Goal: Task Accomplishment & Management: Manage account settings

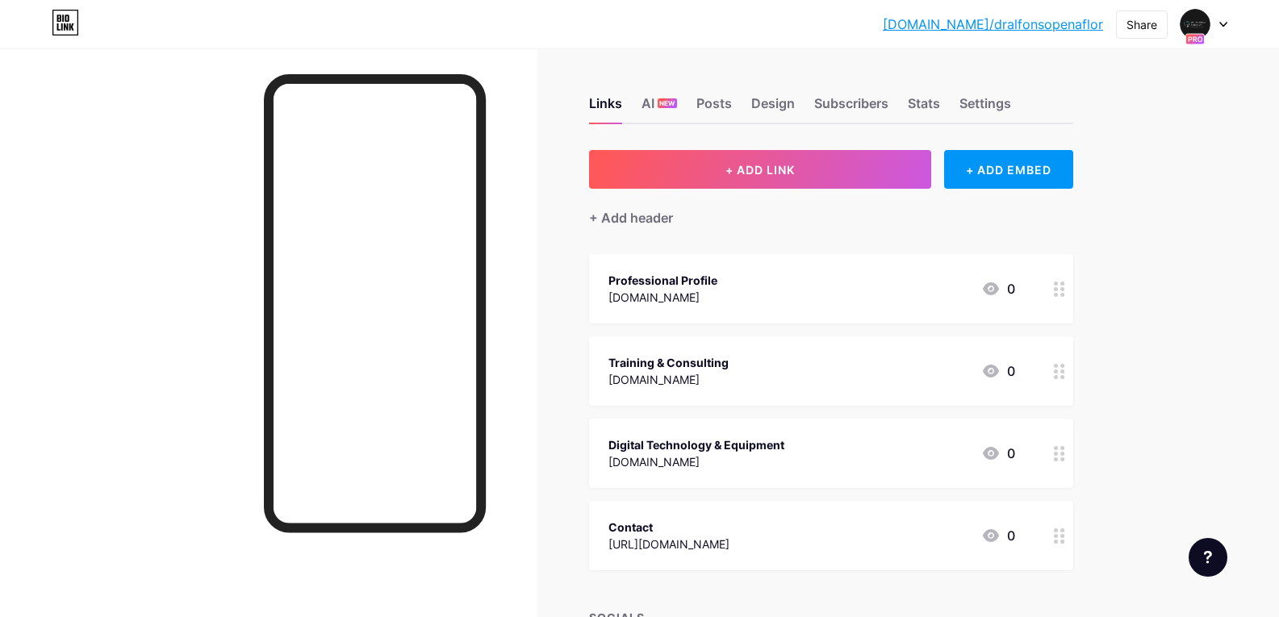
click at [878, 537] on div "Contact https://wa.me/qr/BAHPPVXOVRF3K1 0" at bounding box center [811, 535] width 407 height 37
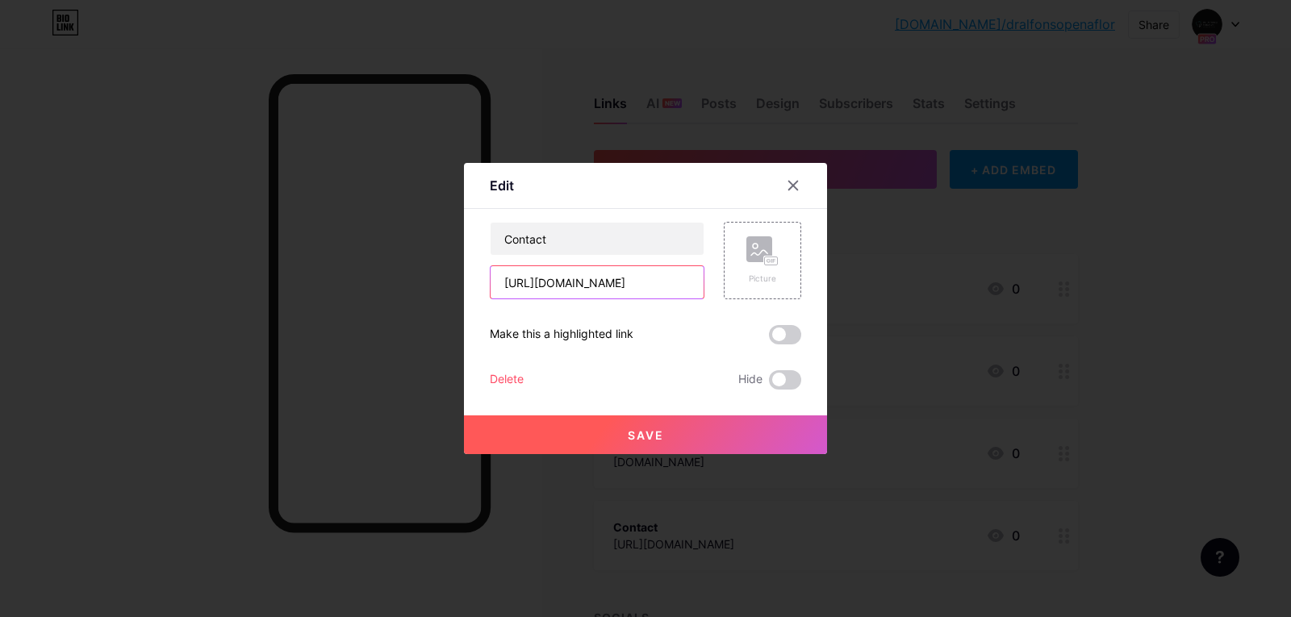
click at [624, 280] on input "[URL][DOMAIN_NAME]" at bounding box center [597, 282] width 213 height 32
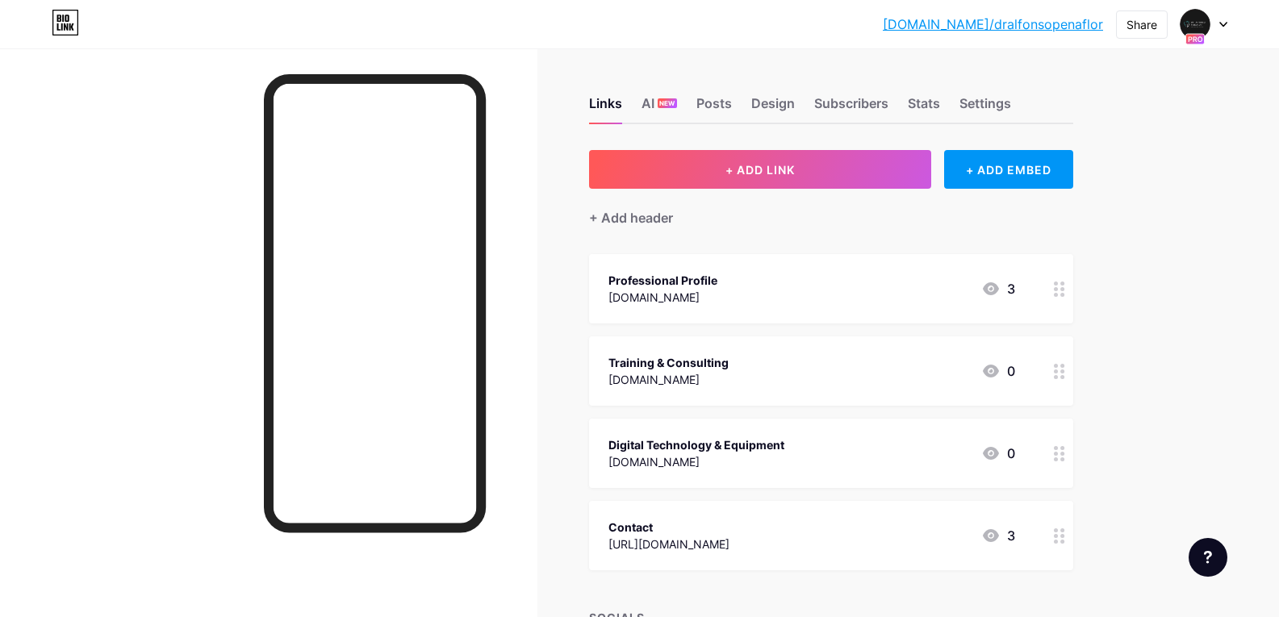
click at [1193, 215] on div "[DOMAIN_NAME]/dralfo... [DOMAIN_NAME]/dralfonsopenaflor Share Switch accounts […" at bounding box center [639, 403] width 1279 height 807
click at [1221, 23] on icon at bounding box center [1223, 25] width 6 height 4
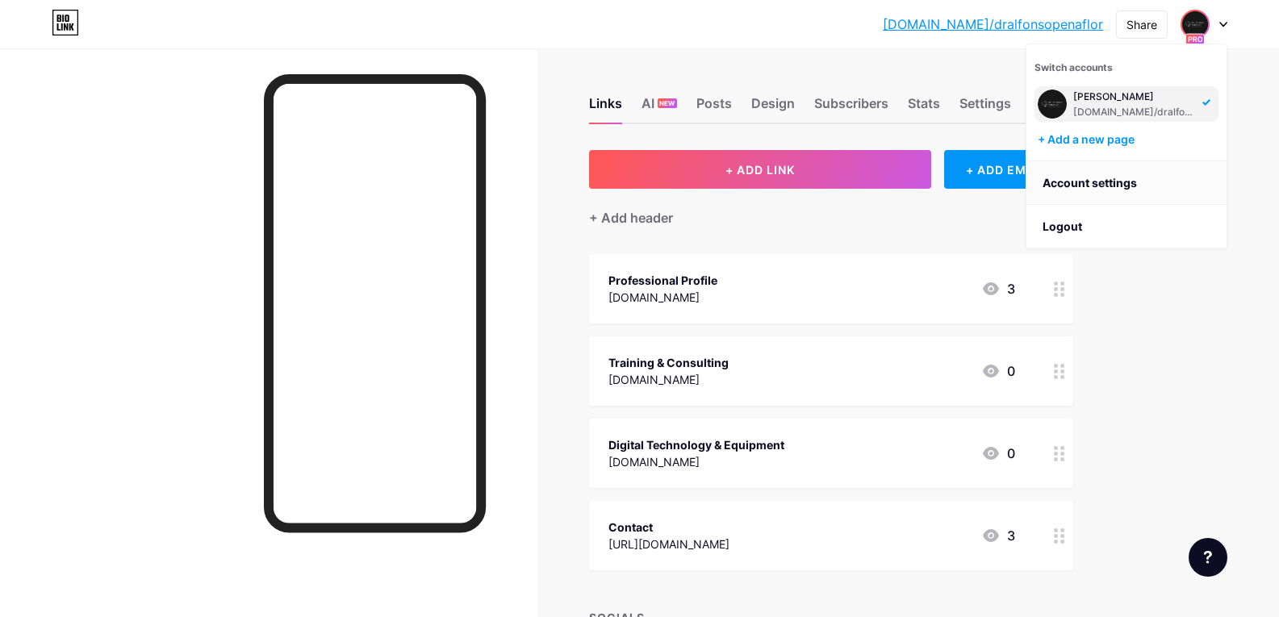
click at [1102, 183] on link "Account settings" at bounding box center [1126, 183] width 200 height 44
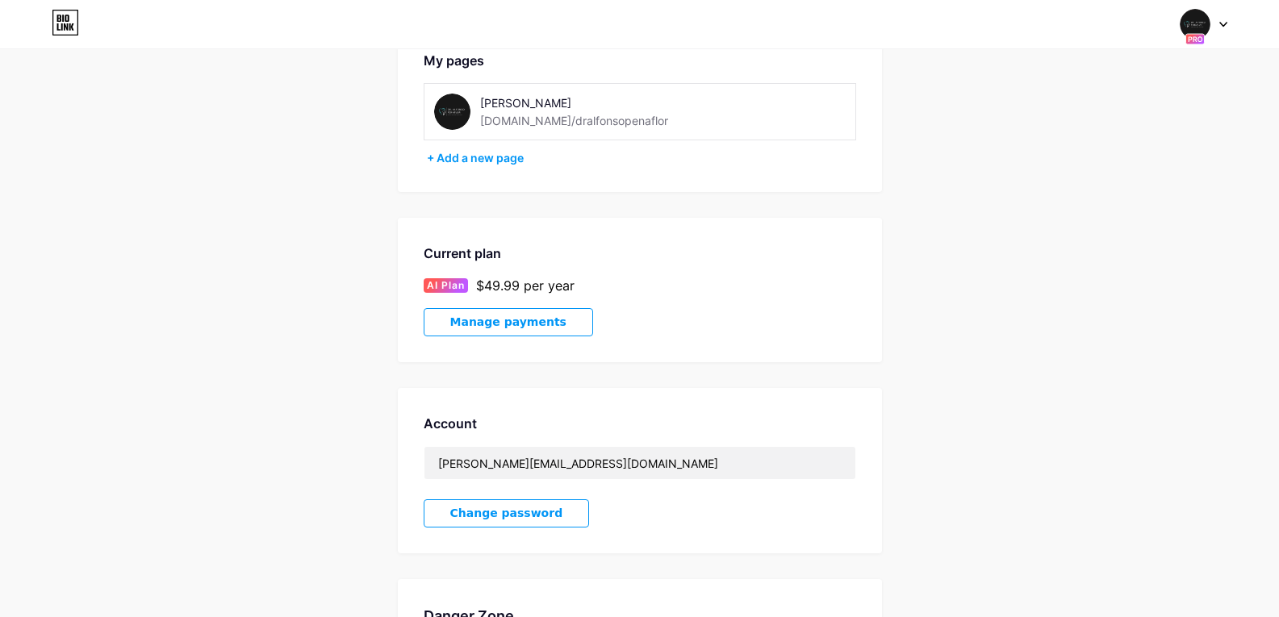
scroll to position [98, 0]
click at [518, 319] on span "Manage payments" at bounding box center [508, 322] width 116 height 14
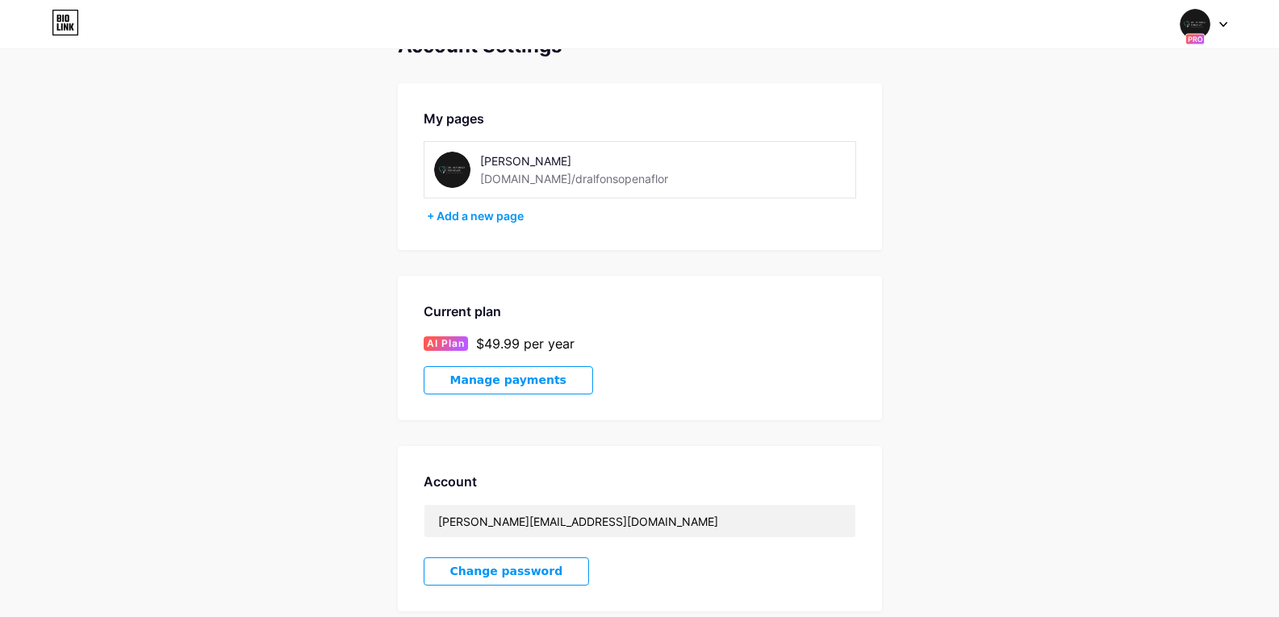
scroll to position [39, 0]
